Goal: Participate in discussion

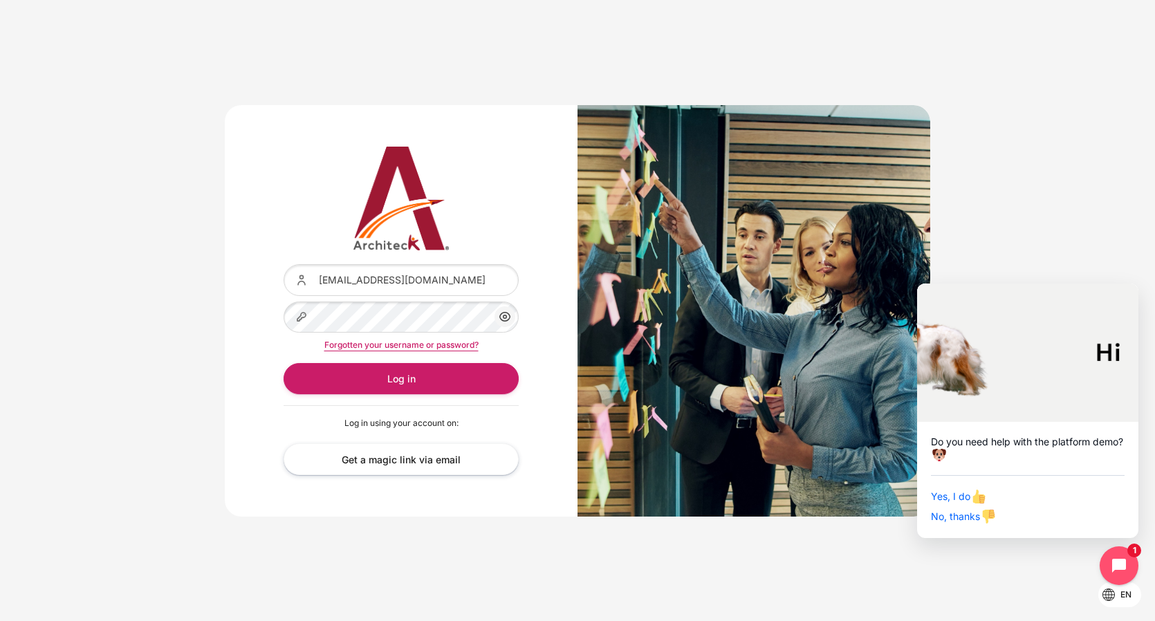
type input "[EMAIL_ADDRESS][DOMAIN_NAME]"
click at [260, 228] on div "Username or email chanwut_j@seasiacenter.com Password Show/Hide Password Forgot…" at bounding box center [401, 311] width 353 height 412
click at [351, 284] on input "[EMAIL_ADDRESS][DOMAIN_NAME]" at bounding box center [401, 279] width 235 height 31
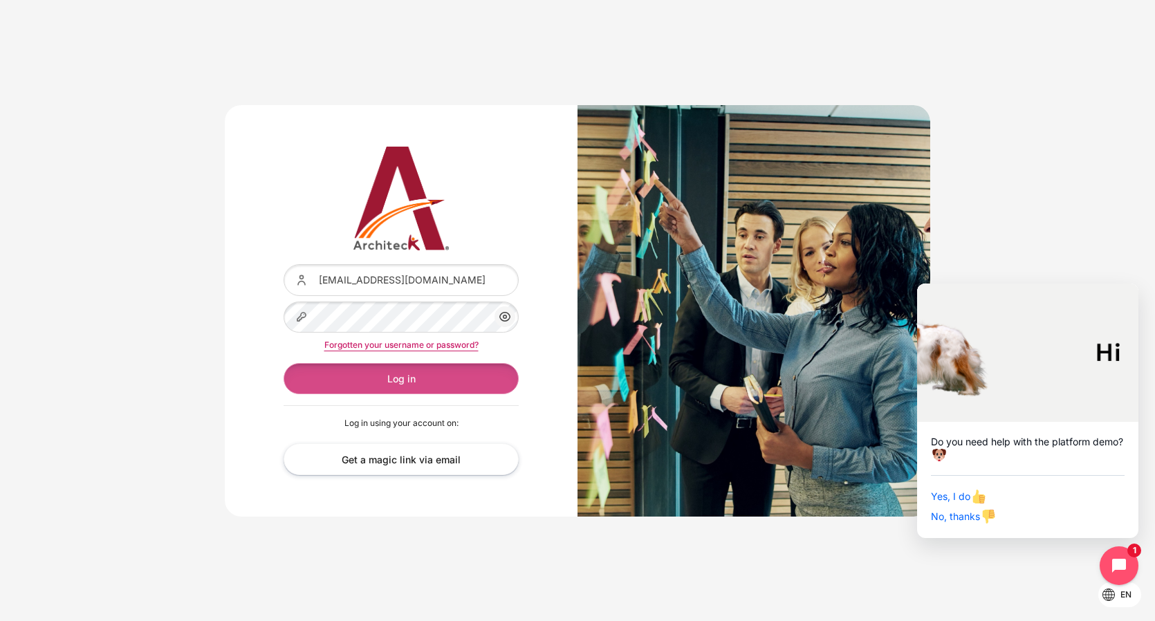
click at [401, 375] on button "Log in" at bounding box center [401, 378] width 235 height 31
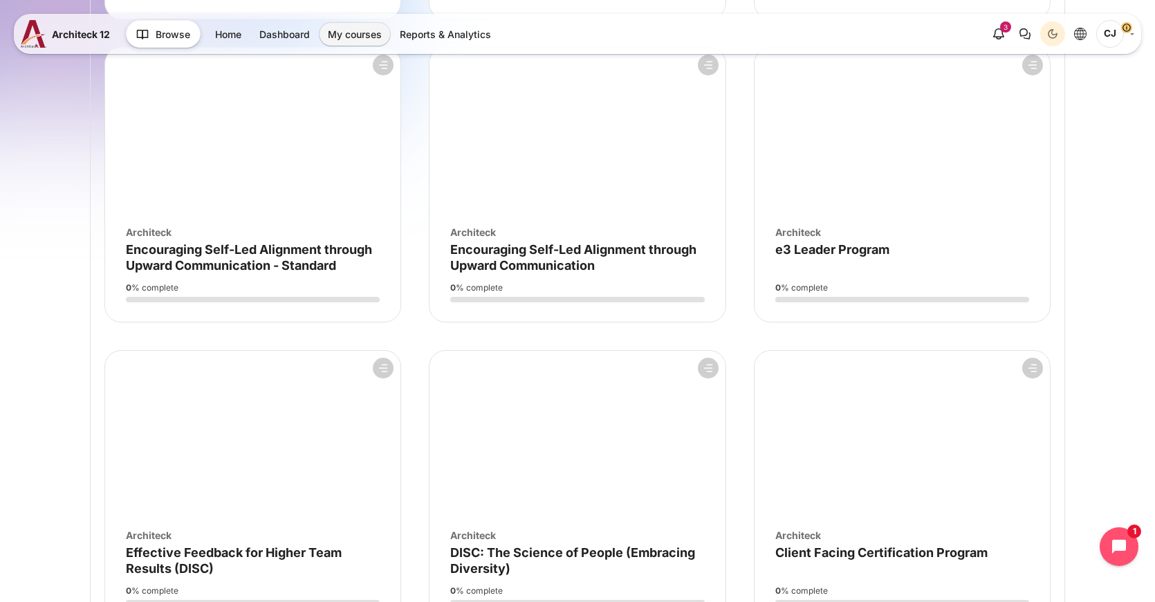
scroll to position [1353, 0]
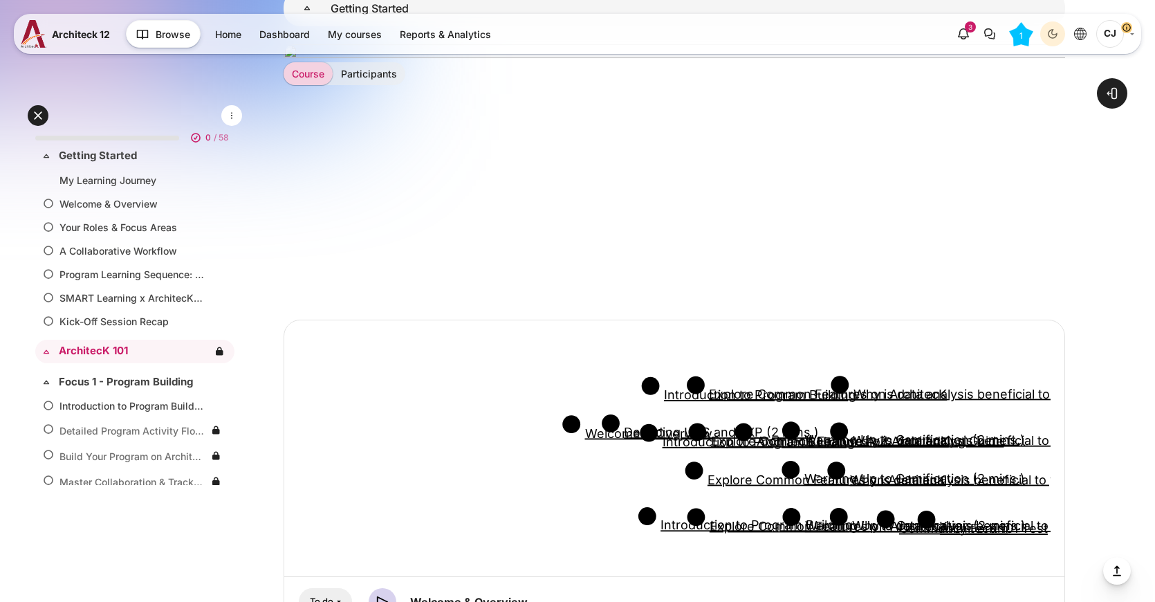
scroll to position [997, 0]
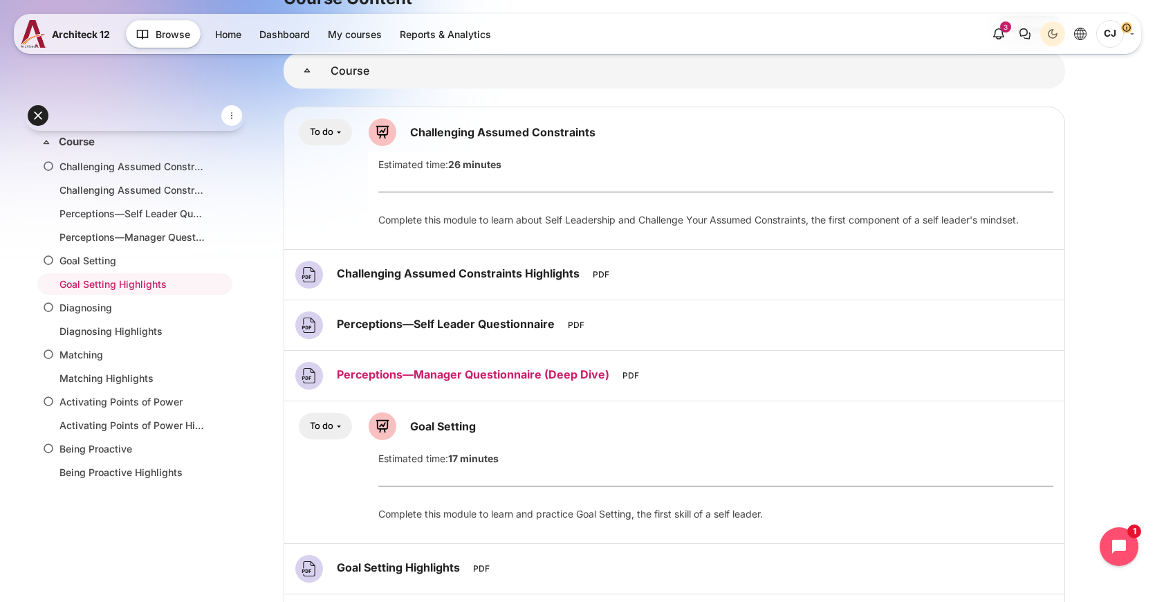
scroll to position [132, 0]
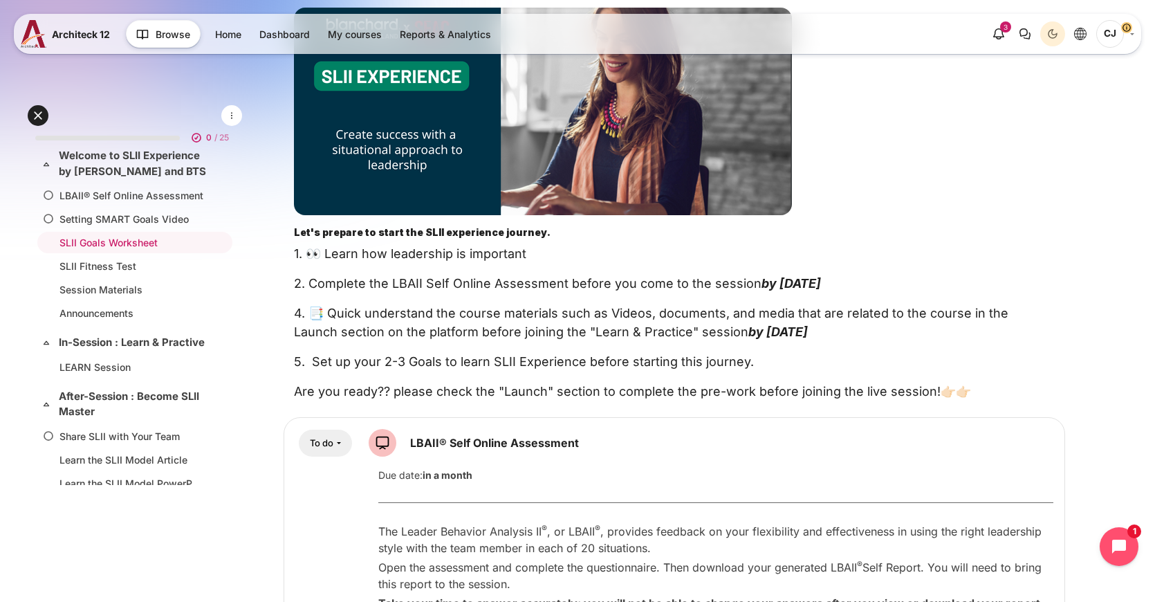
scroll to position [338, 0]
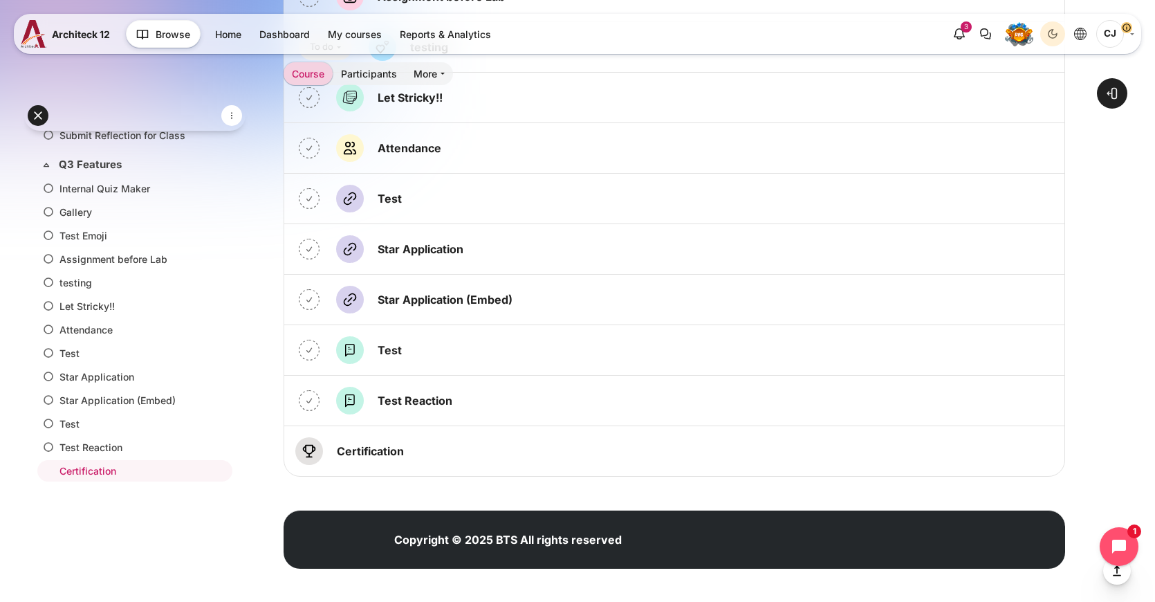
scroll to position [3932, 0]
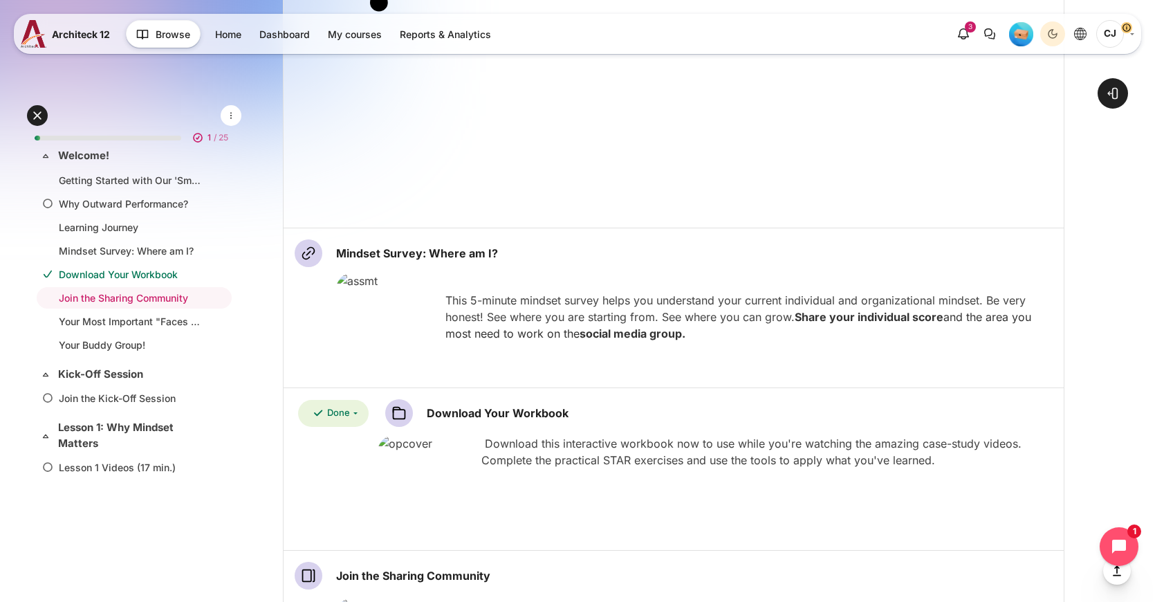
scroll to position [972, 0]
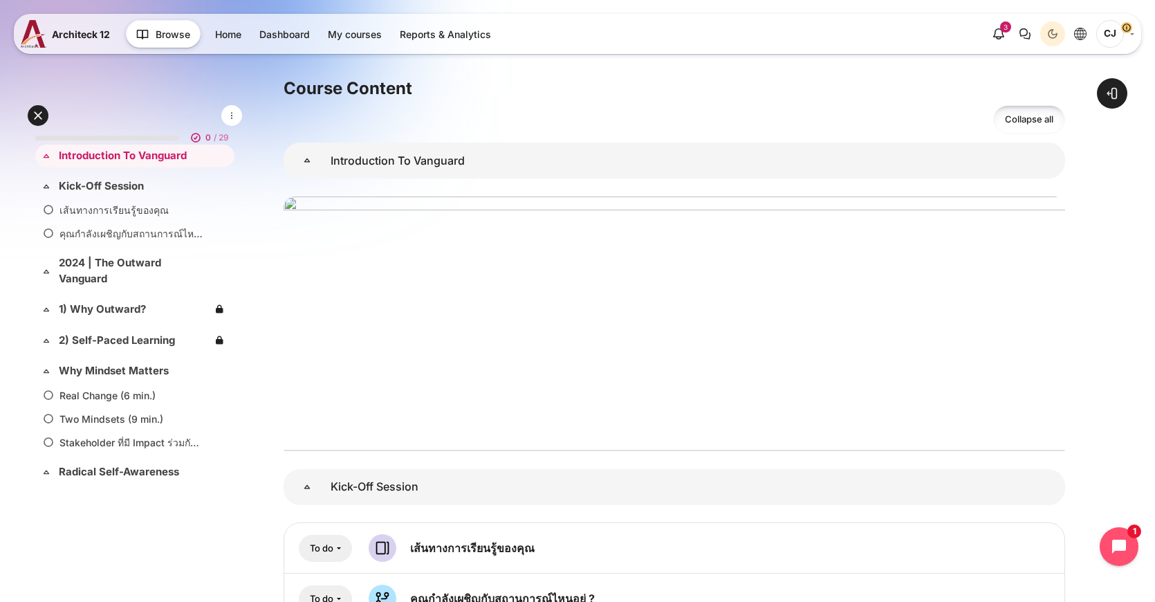
scroll to position [95, 0]
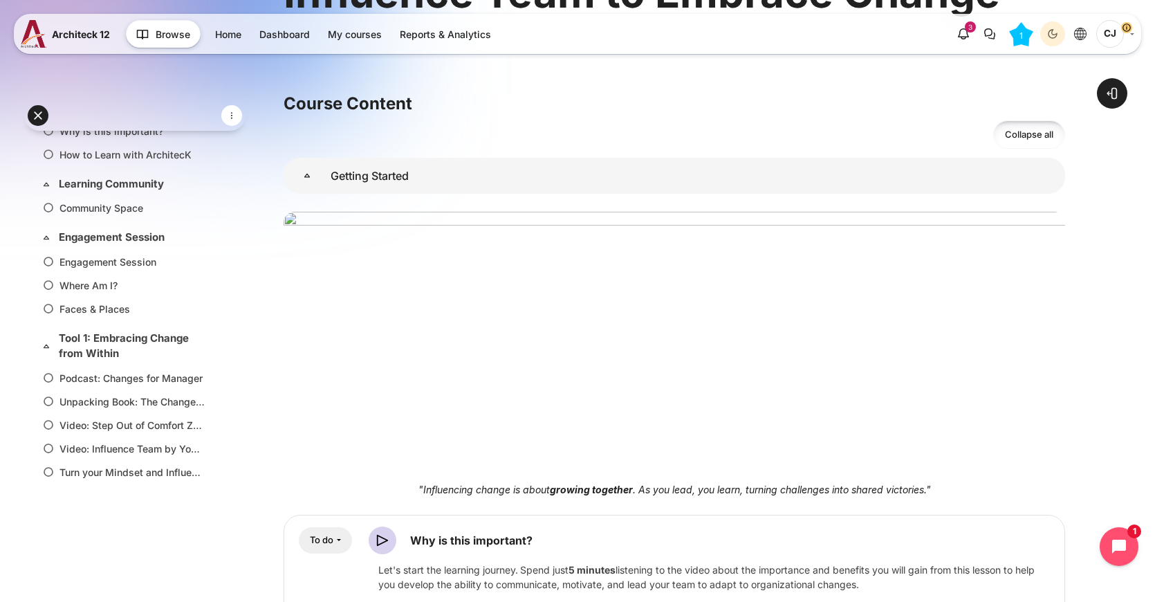
scroll to position [14, 0]
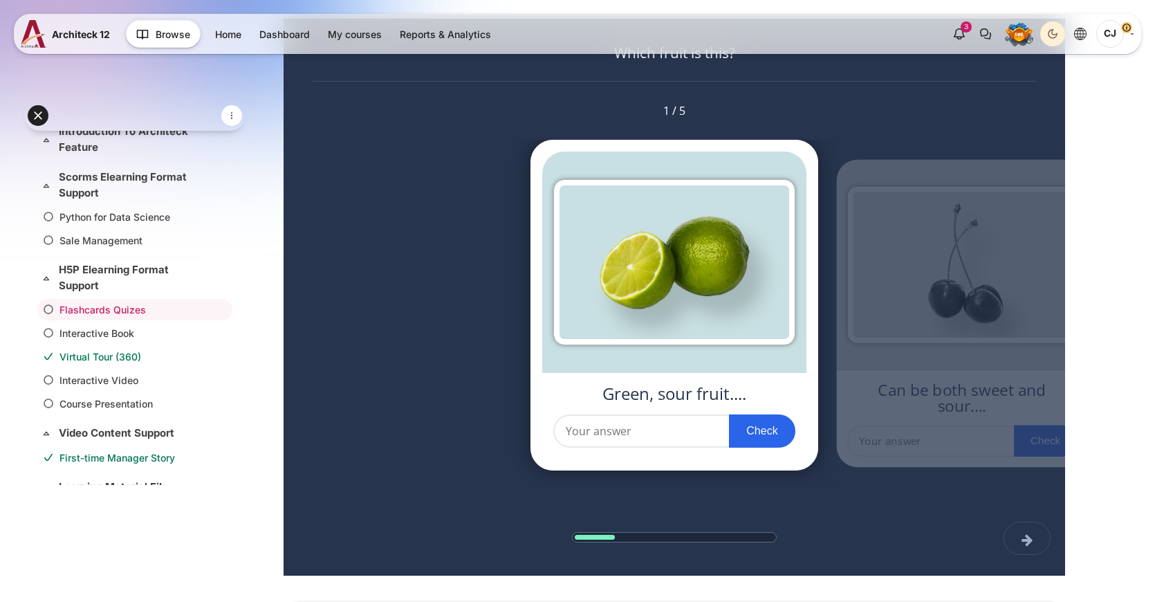
scroll to position [319, 0]
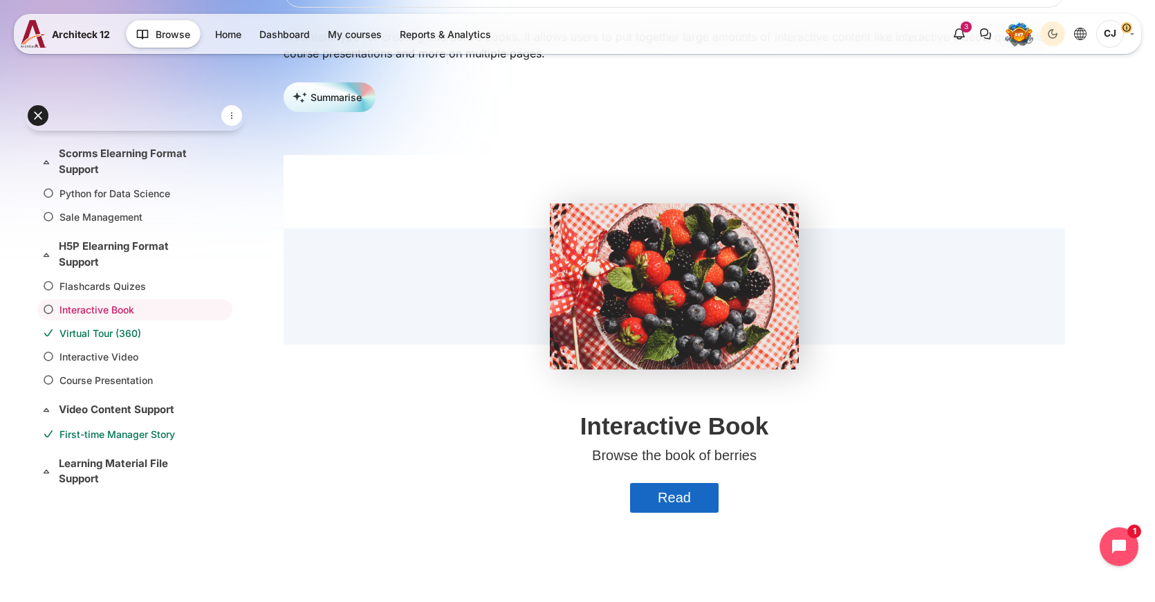
scroll to position [158, 0]
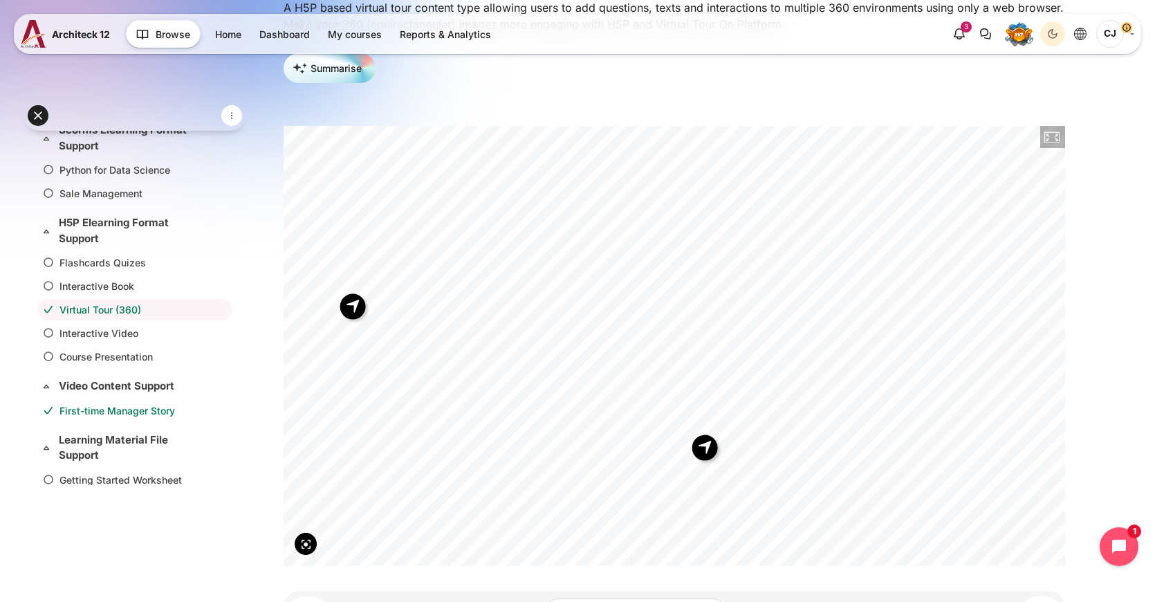
scroll to position [209, 0]
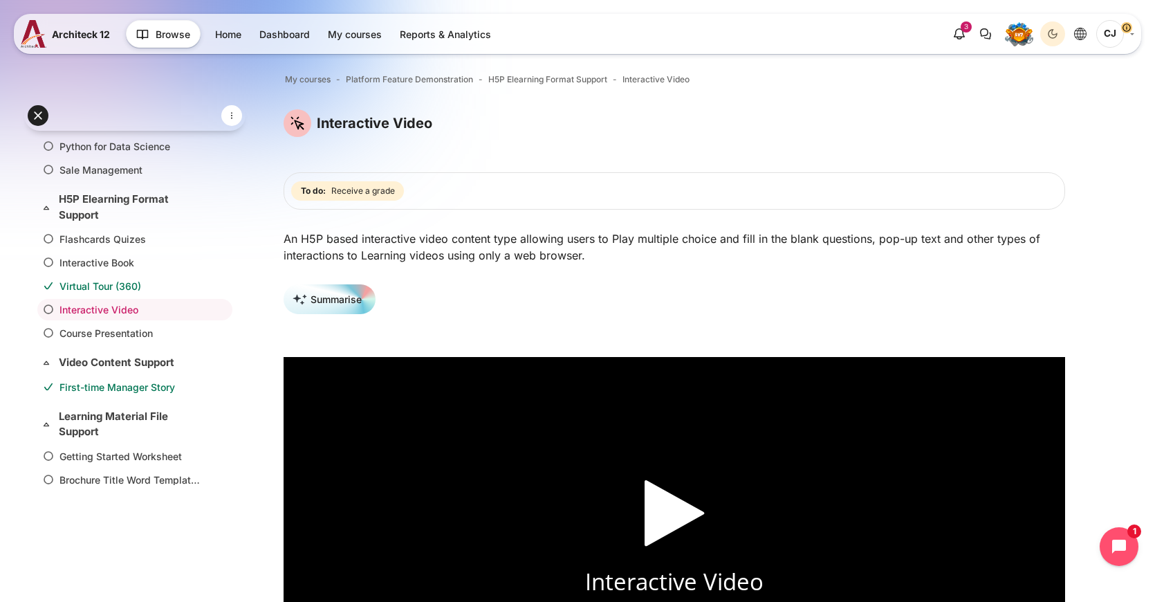
scroll to position [250, 0]
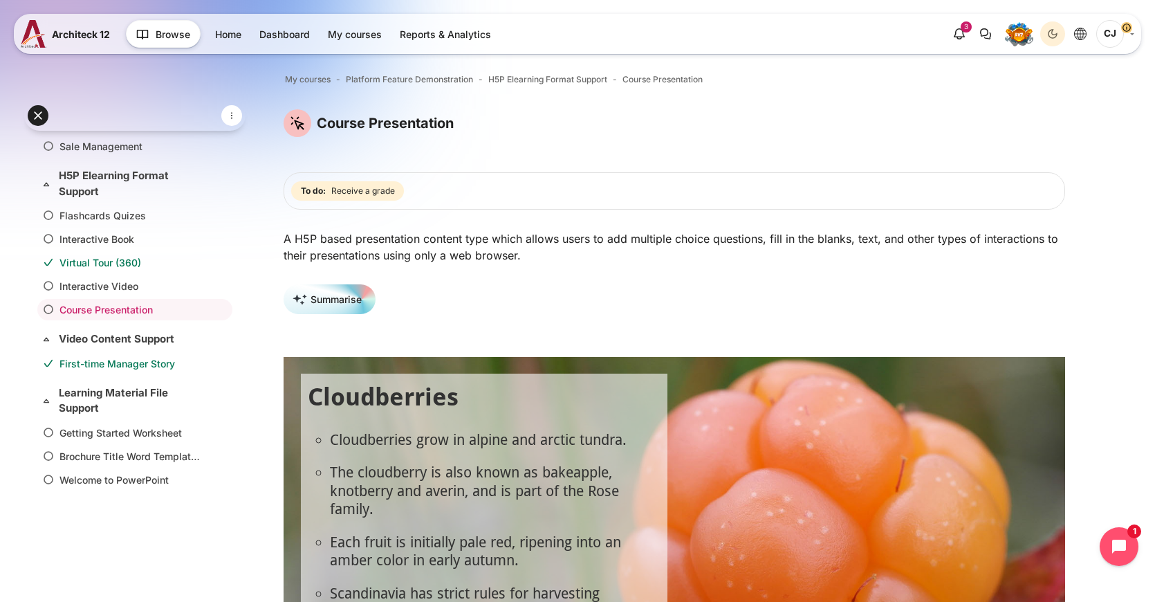
scroll to position [220, 0]
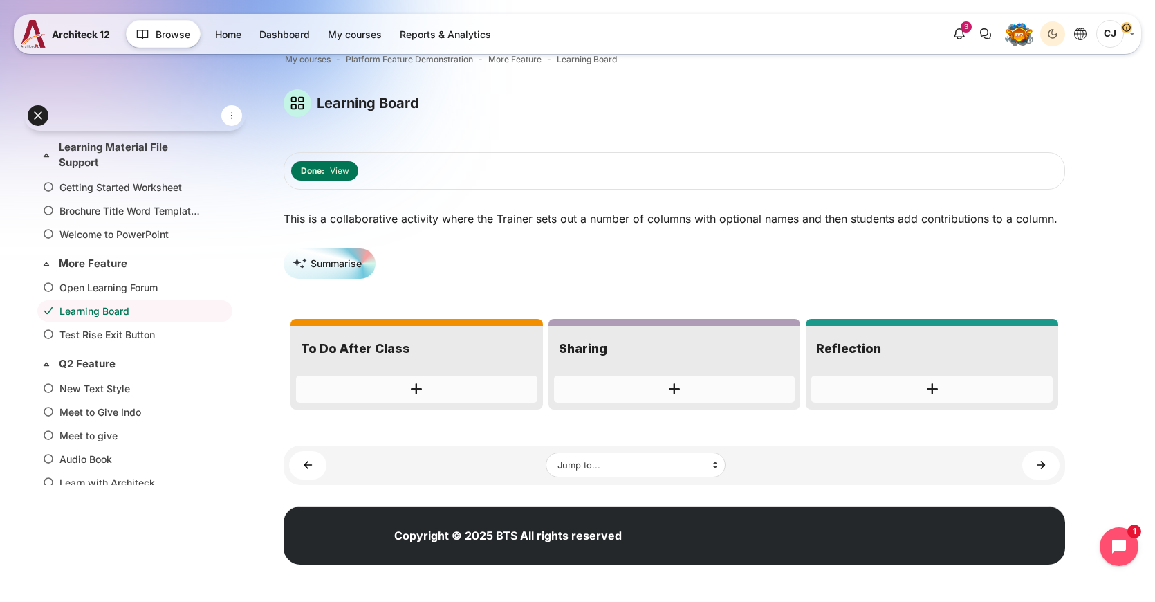
scroll to position [9, 0]
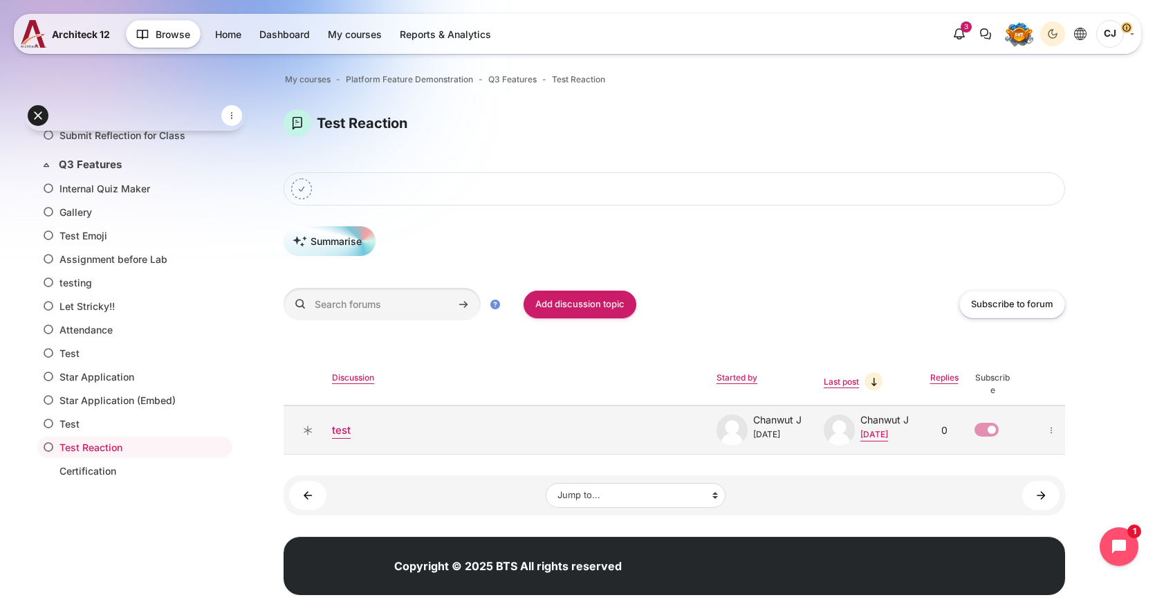
click at [337, 431] on link "test" at bounding box center [518, 431] width 373 height 16
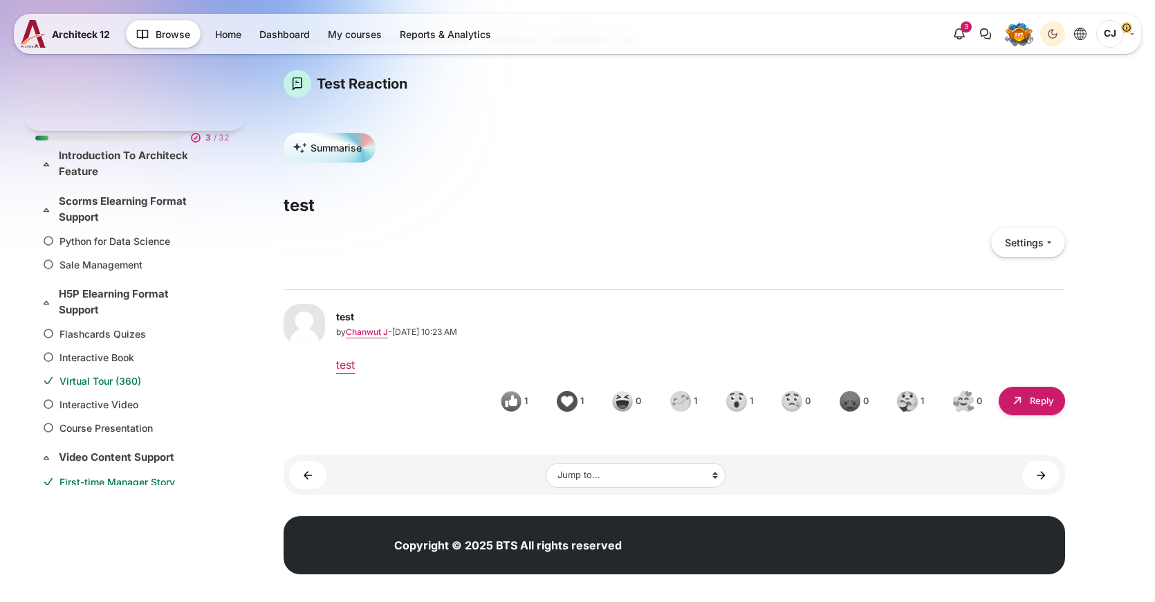
scroll to position [734, 0]
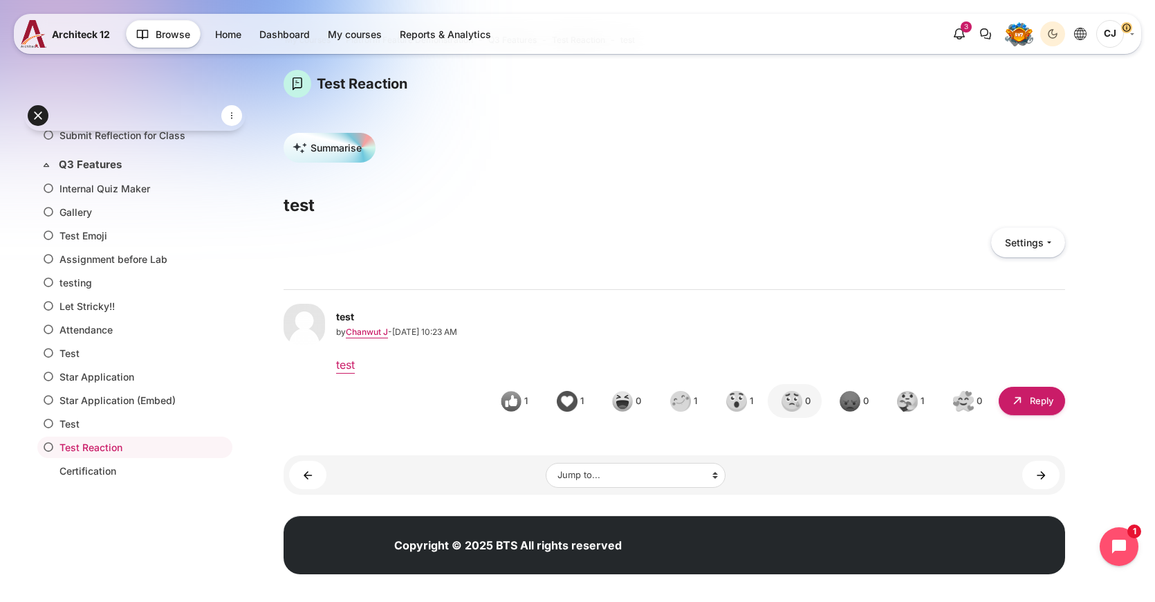
click at [798, 398] on img "test by Chanwut J" at bounding box center [792, 401] width 21 height 21
